Goal: Task Accomplishment & Management: Manage account settings

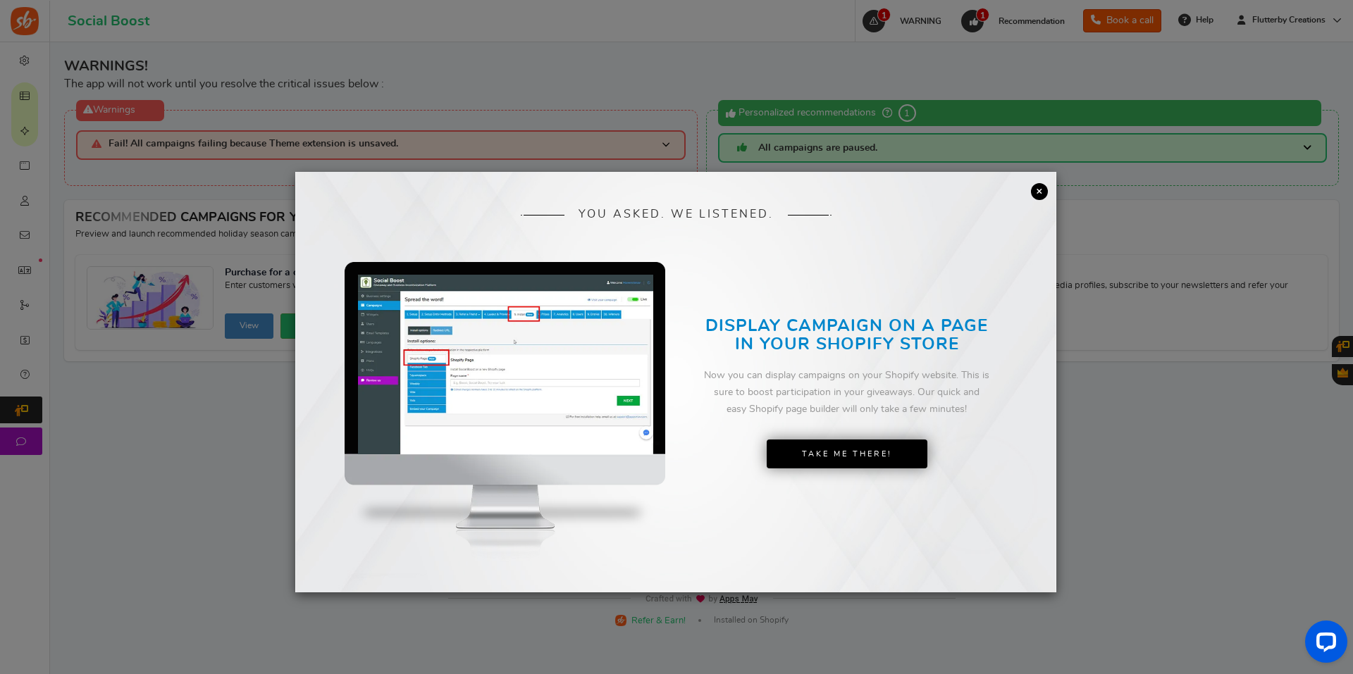
click at [1036, 187] on link "×" at bounding box center [1039, 191] width 17 height 17
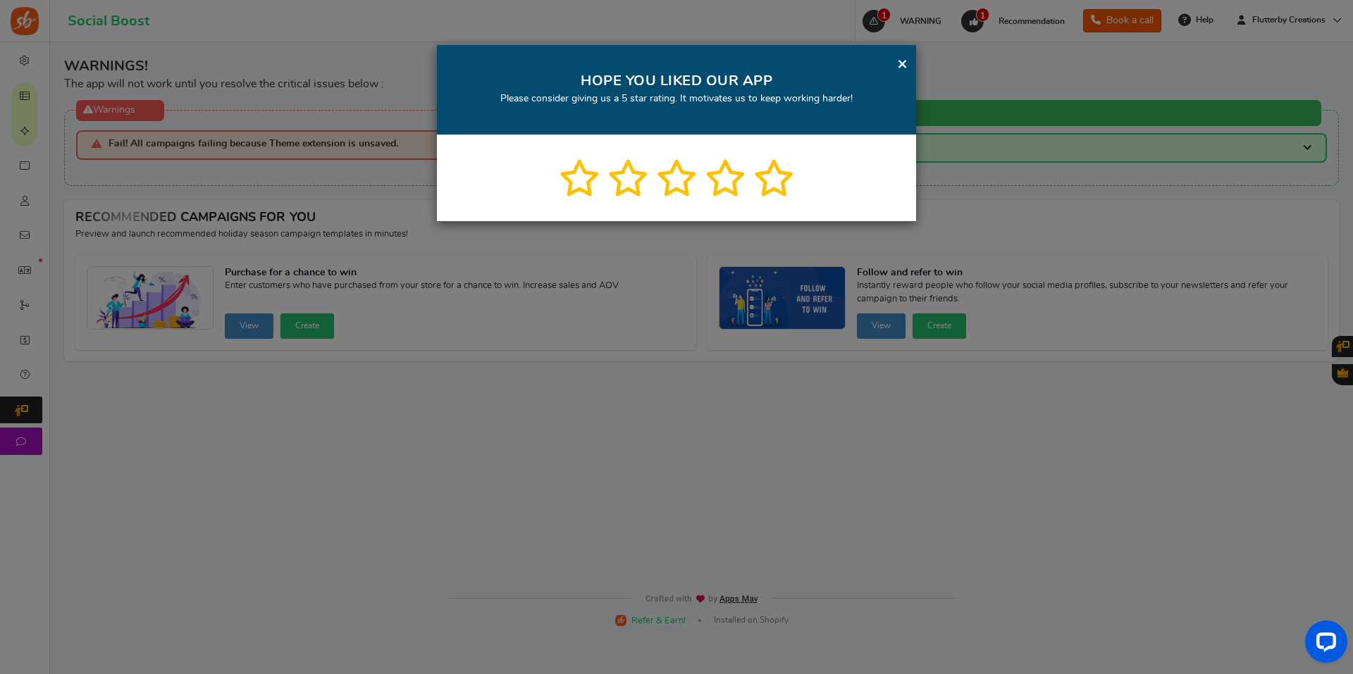
click at [900, 67] on link "×" at bounding box center [902, 64] width 11 height 18
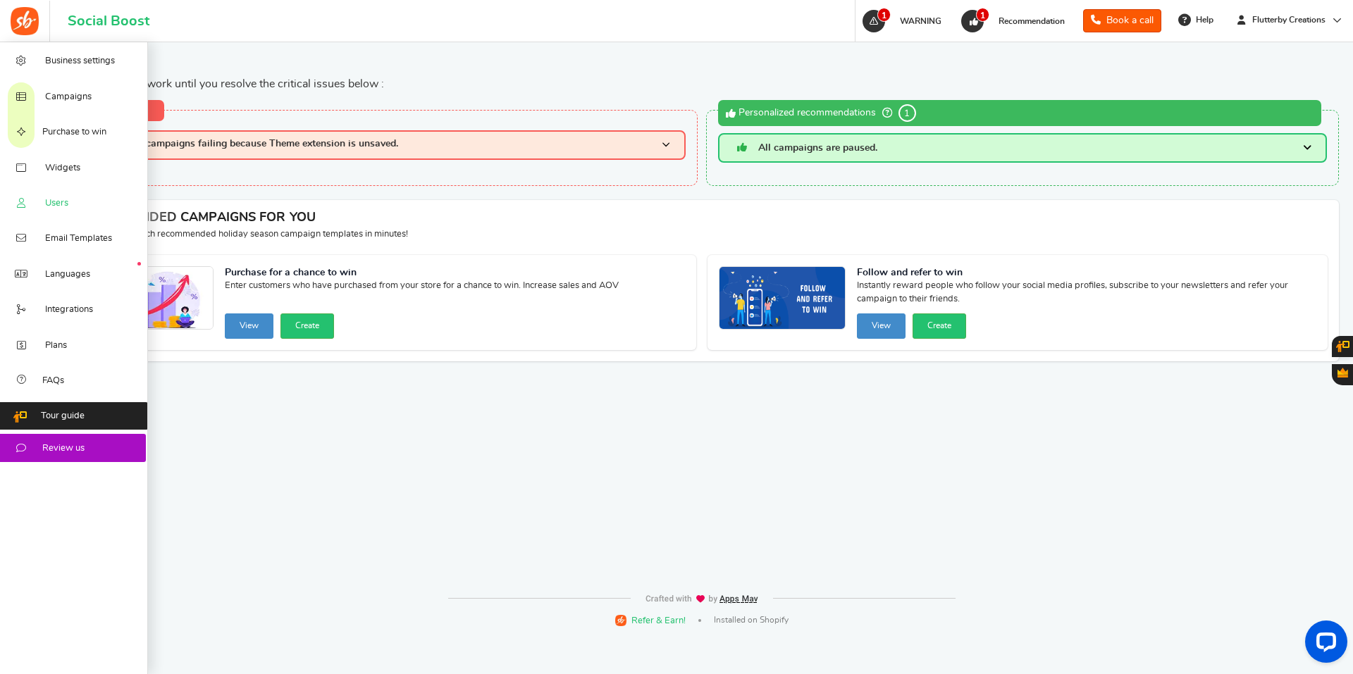
click at [82, 197] on link "Users" at bounding box center [74, 202] width 148 height 35
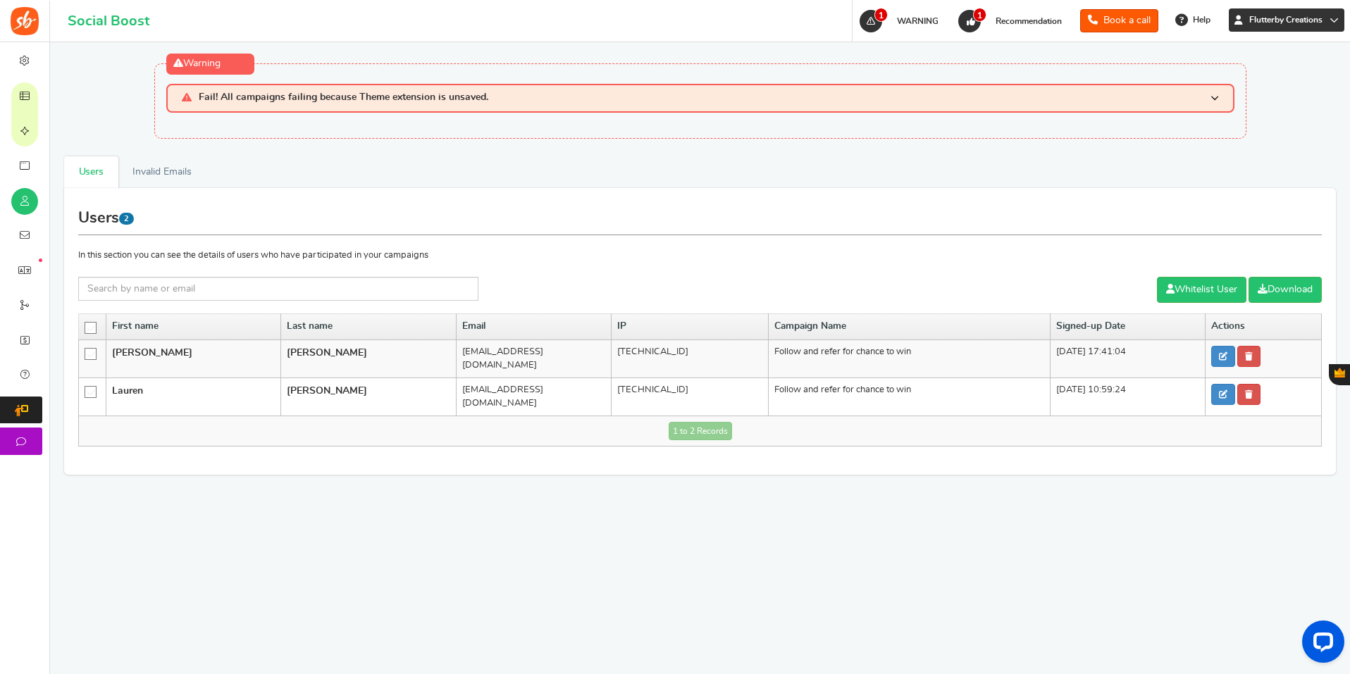
click at [1306, 18] on span "Flutterby Creations" at bounding box center [1286, 20] width 85 height 12
click at [1249, 104] on link "Billing Profile" at bounding box center [1276, 111] width 141 height 20
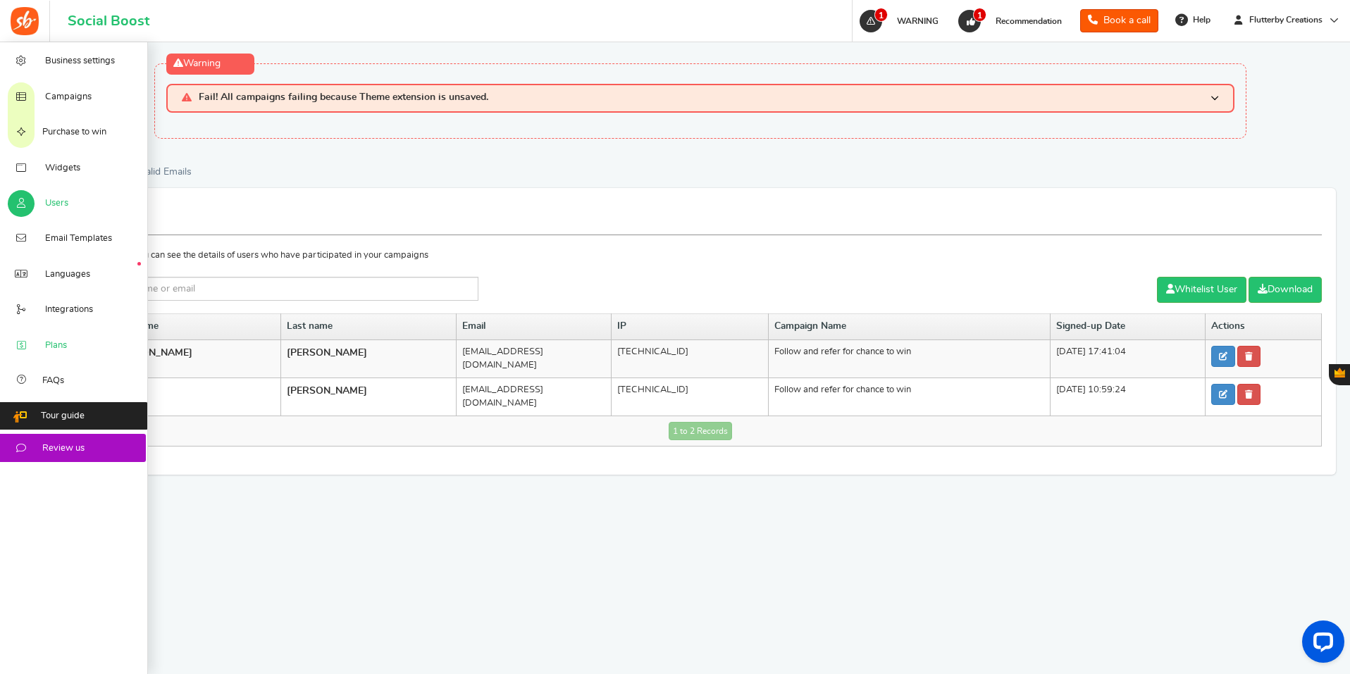
click at [98, 340] on link "Plans" at bounding box center [74, 344] width 148 height 35
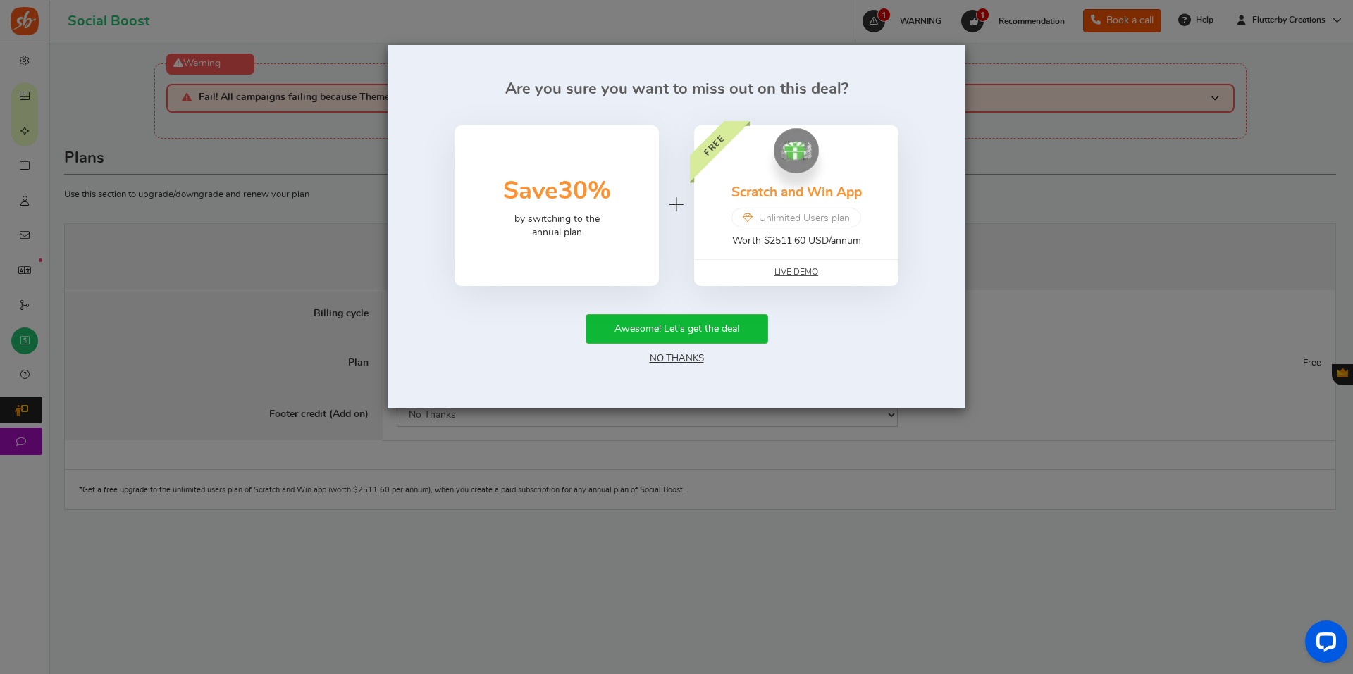
click at [674, 357] on link "No Thanks" at bounding box center [677, 359] width 54 height 10
